Goal: Task Accomplishment & Management: Complete application form

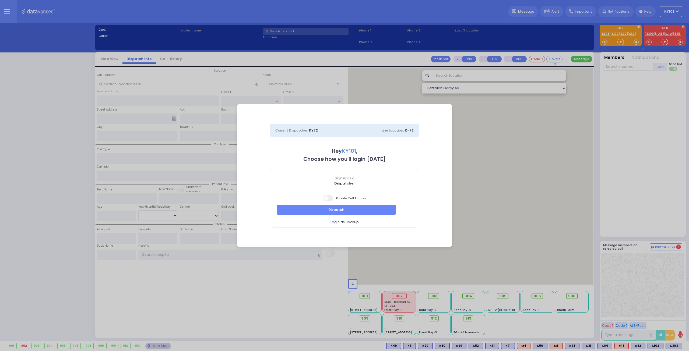
select select "14"
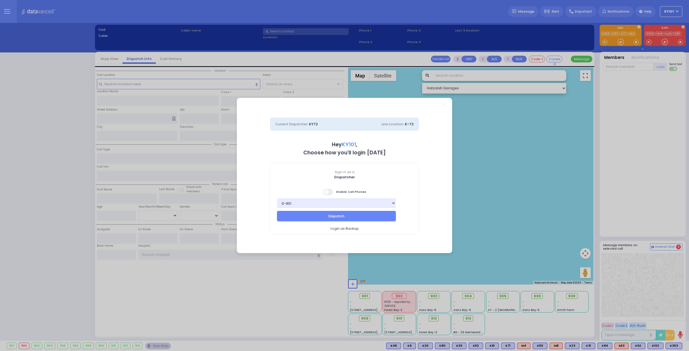
click at [331, 193] on span at bounding box center [328, 192] width 11 height 6
click at [54, 188] on input "checkbox" at bounding box center [54, 188] width 0 height 0
click at [352, 212] on button "Dispatch" at bounding box center [336, 216] width 119 height 10
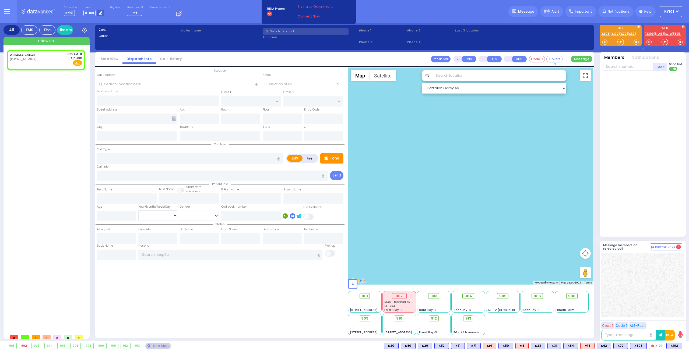
select select
radio input "true"
select select
type input "11:05"
select select "Hatzalah Garages"
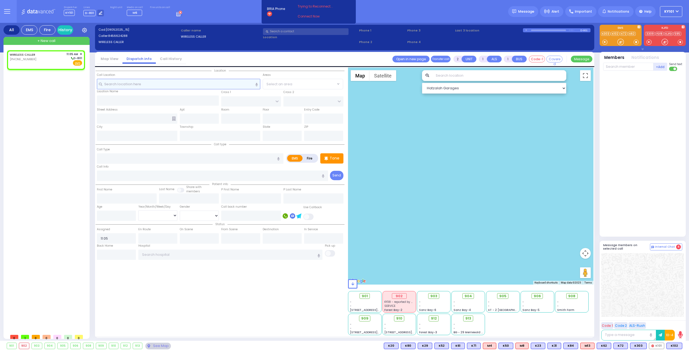
click at [150, 82] on input "text" at bounding box center [179, 84] width 164 height 10
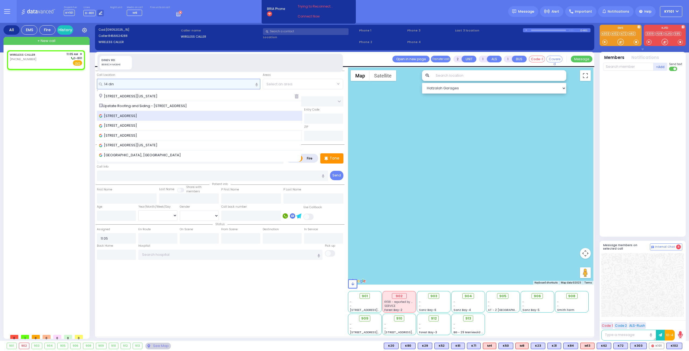
type input "14 din"
click at [164, 116] on div "[STREET_ADDRESS]" at bounding box center [199, 115] width 201 height 5
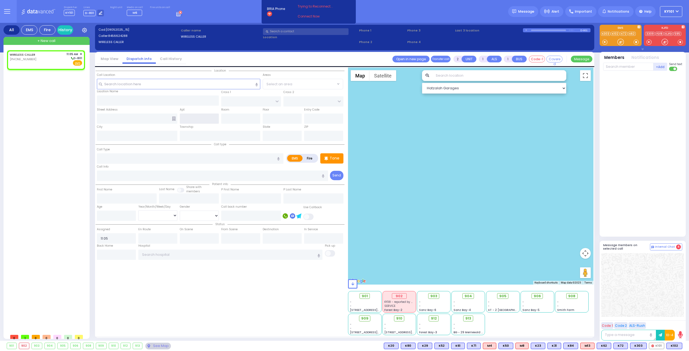
click at [208, 118] on input "text" at bounding box center [199, 119] width 39 height 10
type input "302"
select select
radio input "true"
select select
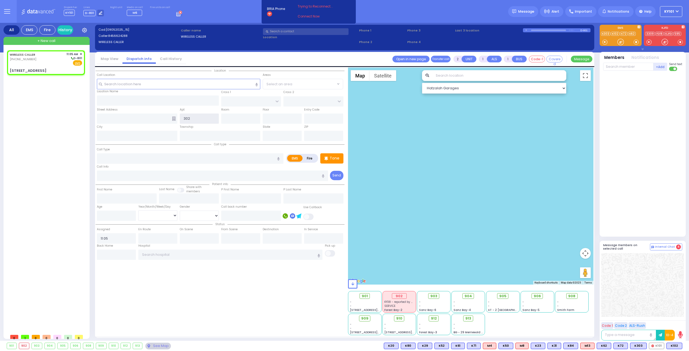
select select "Hatzalah Garages"
type input "DINEV COURT"
type input "[GEOGRAPHIC_DATA]"
type input "[STREET_ADDRESS]"
type input "[PERSON_NAME]"
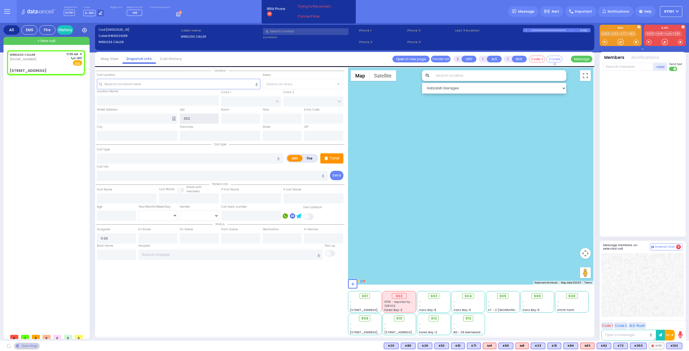
type input "[US_STATE]"
type input "10950"
type input "302"
select select "BEIRECH MOSHE"
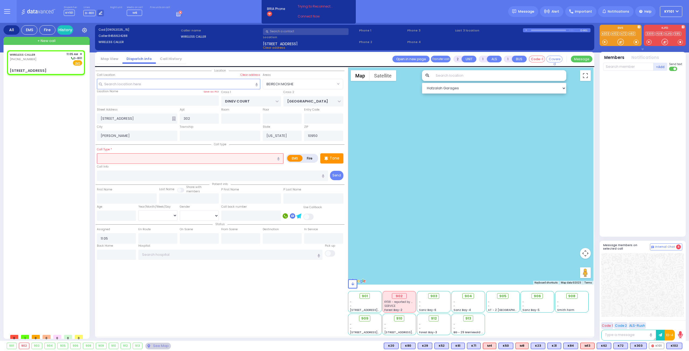
click at [173, 157] on input "text" at bounding box center [190, 158] width 187 height 10
select select
radio input "true"
select select
select select "Hatzalah Garages"
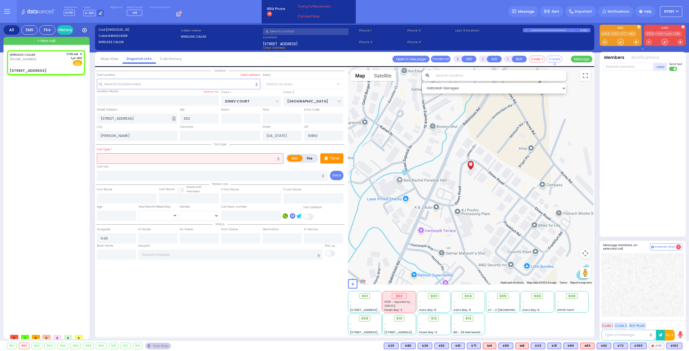
select select "BEIRECH MOSHE"
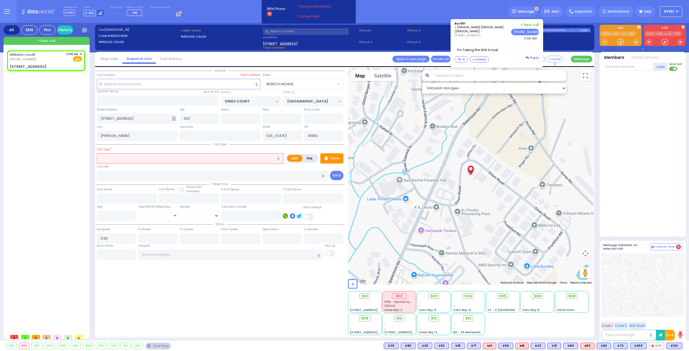
select select
radio input "true"
select select
select select "Hatzalah Garages"
click at [309, 158] on label "Fire" at bounding box center [309, 158] width 15 height 7
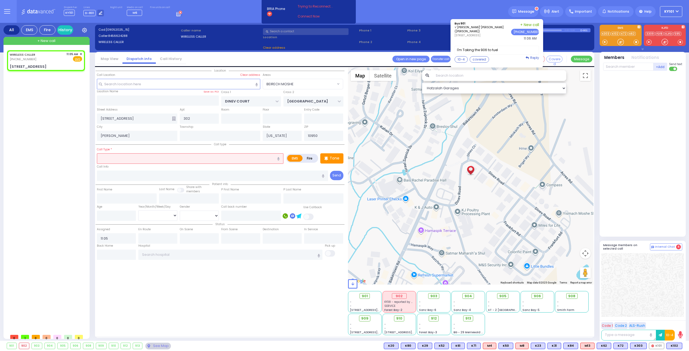
radio input "true"
select select "BEIRECH MOSHE"
click at [160, 156] on input "text" at bounding box center [190, 158] width 187 height 10
select select
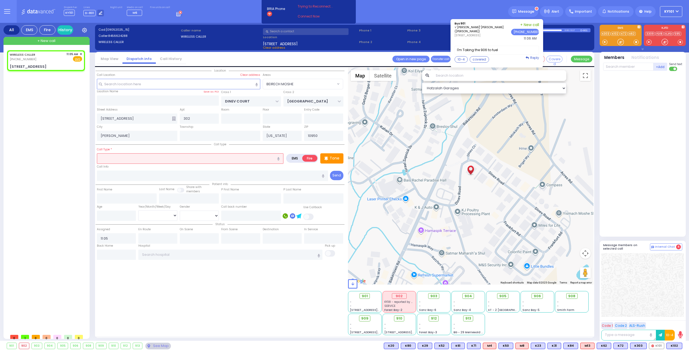
radio input "true"
select select
select select "Hatzalah Garages"
type input "ov"
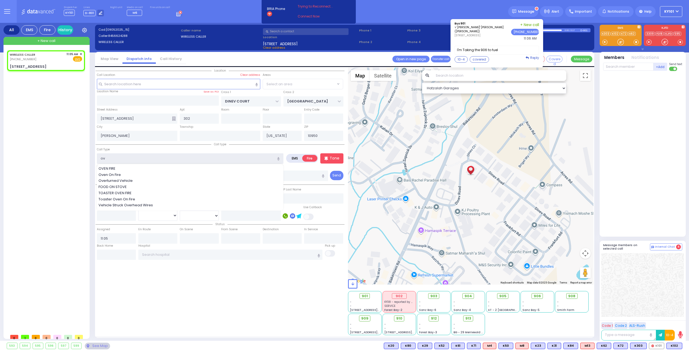
select select "BEIRECH MOSHE"
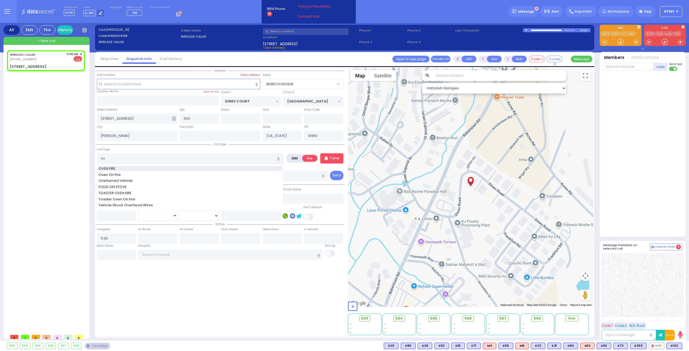
click at [144, 170] on div "OVEN FIRE" at bounding box center [191, 168] width 184 height 5
type input "OVEN FIRE"
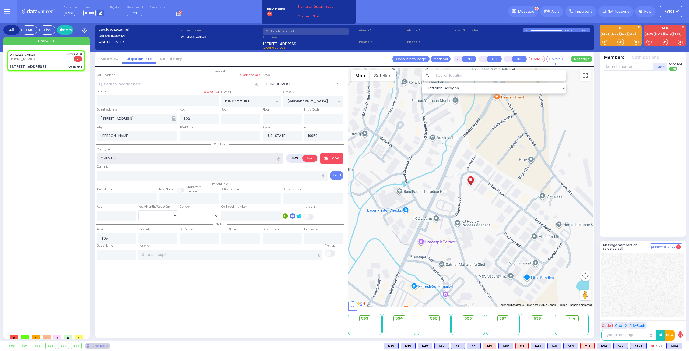
select select
radio input "true"
select select
select select "Hatzalah Garages"
select select "BEIRECH MOSHE"
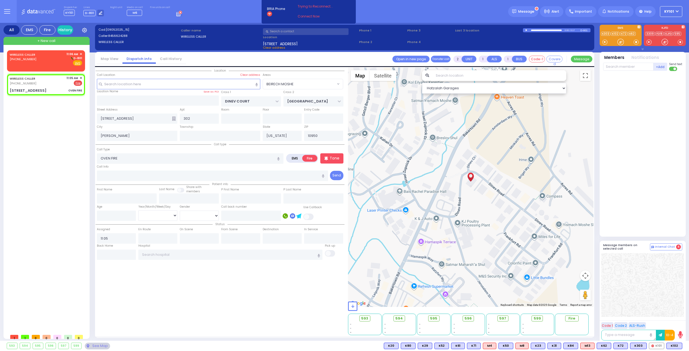
click at [618, 71] on div "+Add Send text" at bounding box center [642, 66] width 79 height 9
select select
radio input "true"
select select
select select "Hatzalah Garages"
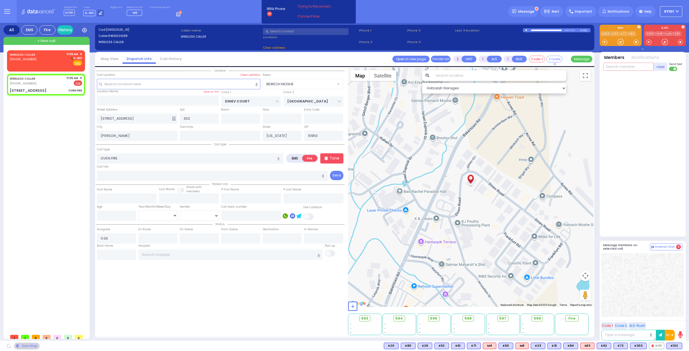
click at [616, 69] on input "text" at bounding box center [628, 67] width 50 height 8
select select "BEIRECH MOSHE"
type input "car5"
click at [623, 78] on div "CAR5" at bounding box center [621, 77] width 27 height 5
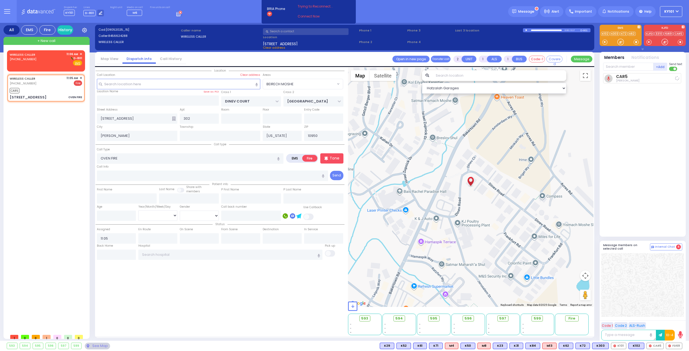
select select
radio input "true"
select select
type input "11:06"
select select "Hatzalah Garages"
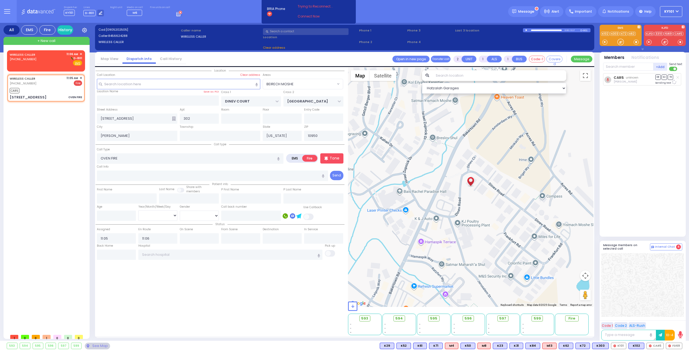
select select "BEIRECH MOSHE"
click at [614, 69] on input "text" at bounding box center [628, 67] width 50 height 8
type input "69"
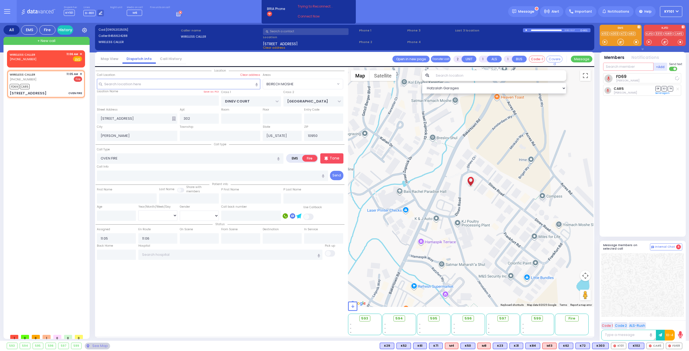
select select
radio input "true"
select select
select select "Hatzalah Garages"
select select "BEIRECH MOSHE"
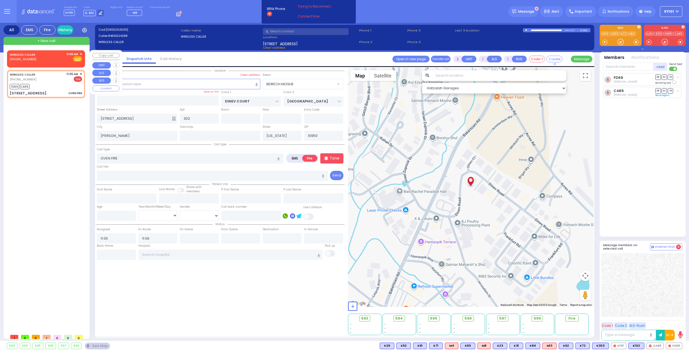
click at [81, 53] on span "✕" at bounding box center [81, 54] width 2 height 5
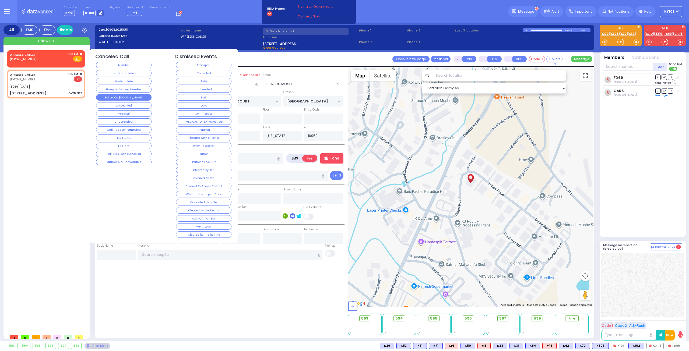
click at [135, 97] on button "Follow On [DOMAIN_NAME]" at bounding box center [123, 97] width 55 height 6
